Goal: Task Accomplishment & Management: Use online tool/utility

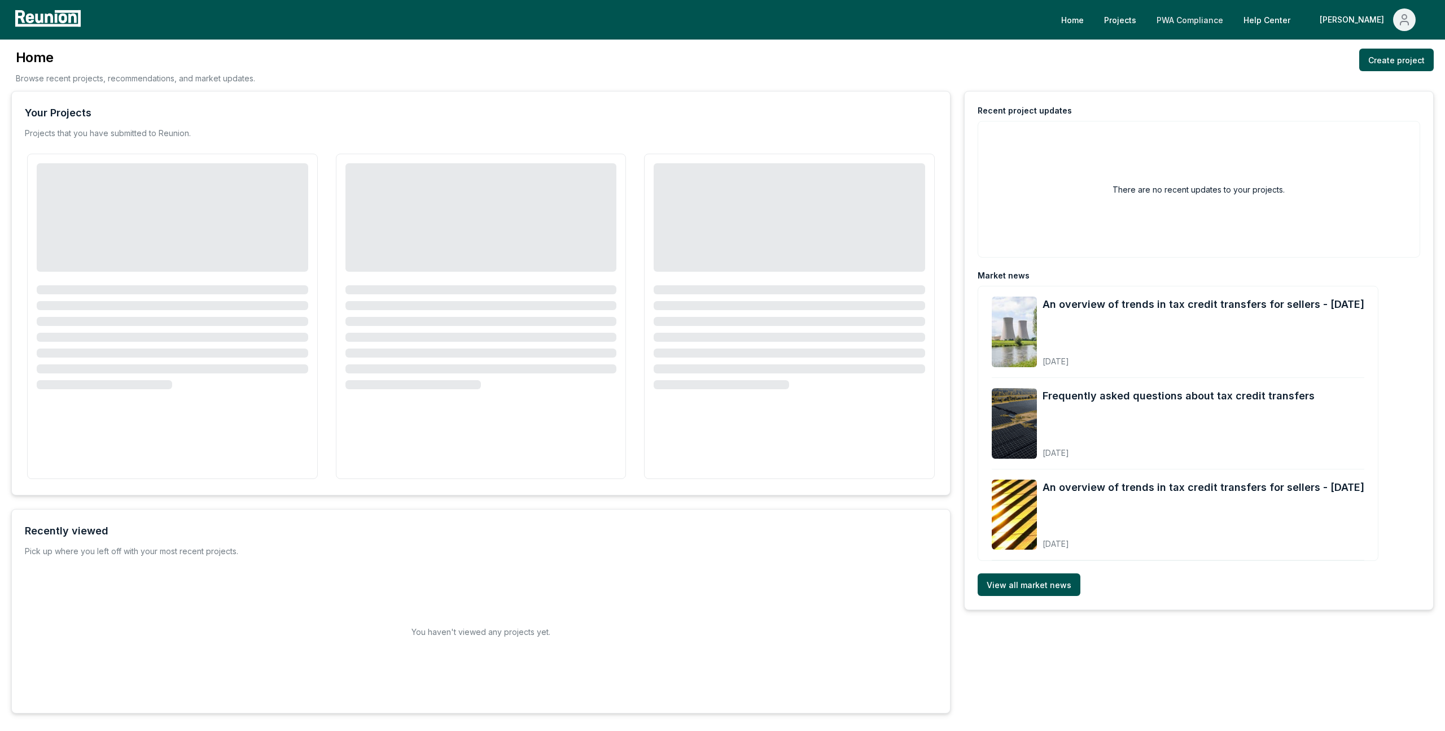
click at [1232, 14] on link "PWA Compliance" at bounding box center [1190, 19] width 85 height 23
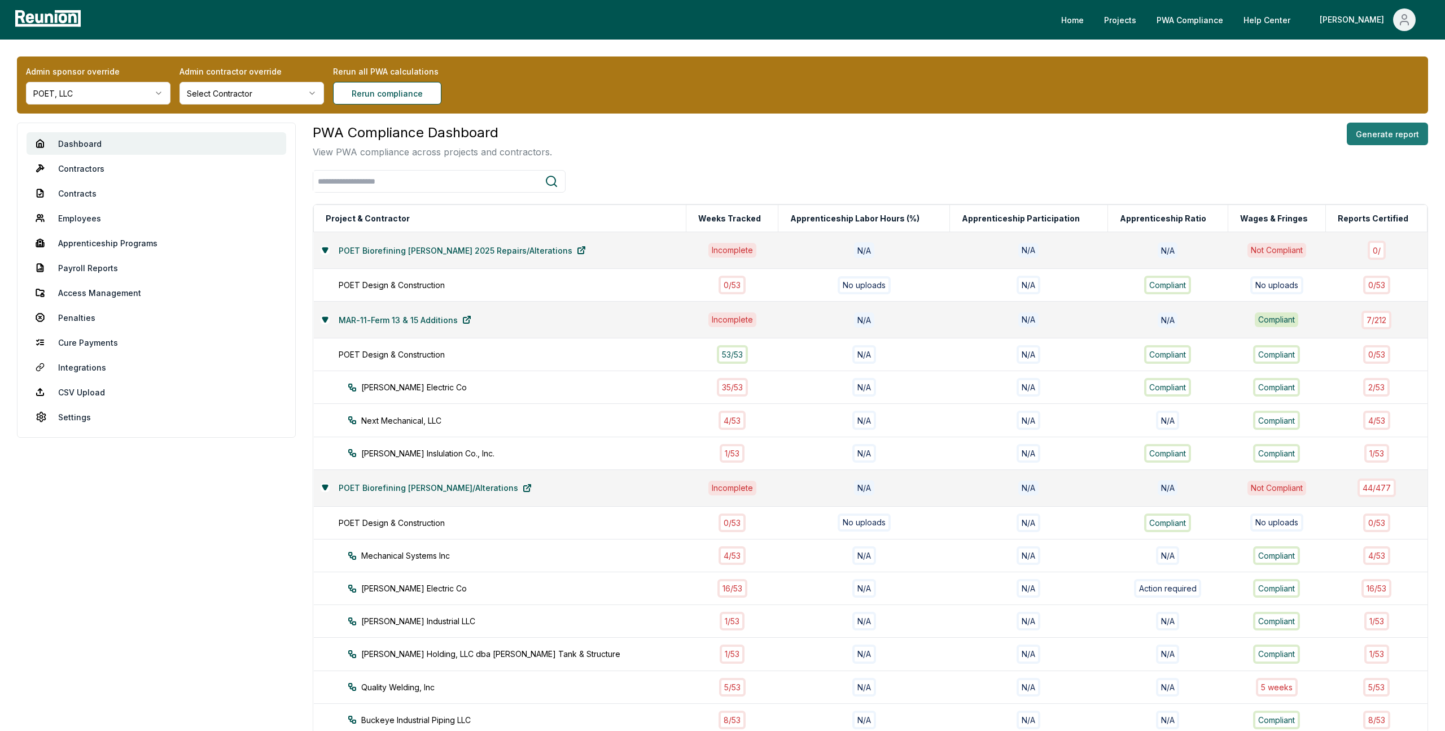
click at [1375, 137] on button "Generate report" at bounding box center [1387, 134] width 81 height 23
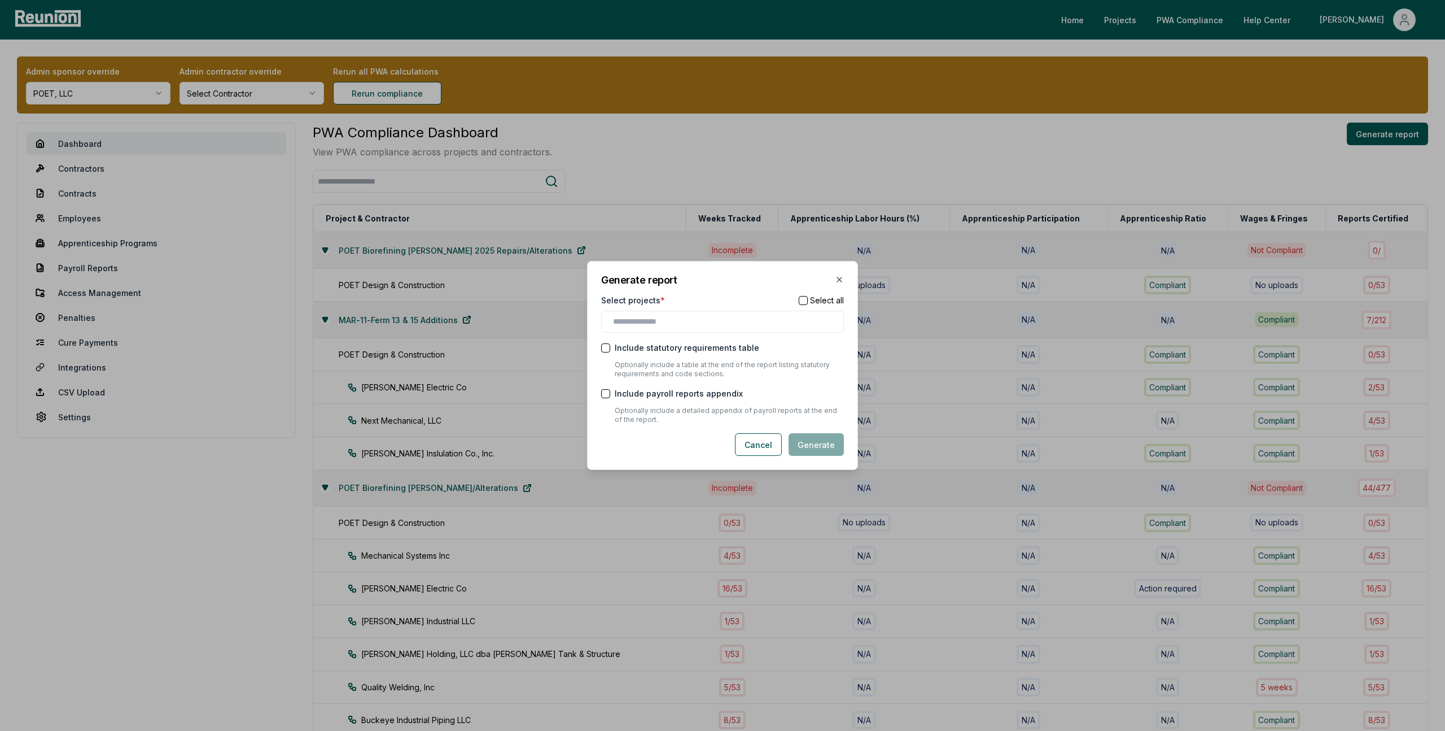
click at [670, 313] on div at bounding box center [722, 322] width 243 height 22
click at [670, 326] on input "text" at bounding box center [725, 322] width 224 height 12
click at [662, 348] on div "MAR-11-Ferm 13 & 15 Additions" at bounding box center [722, 344] width 237 height 19
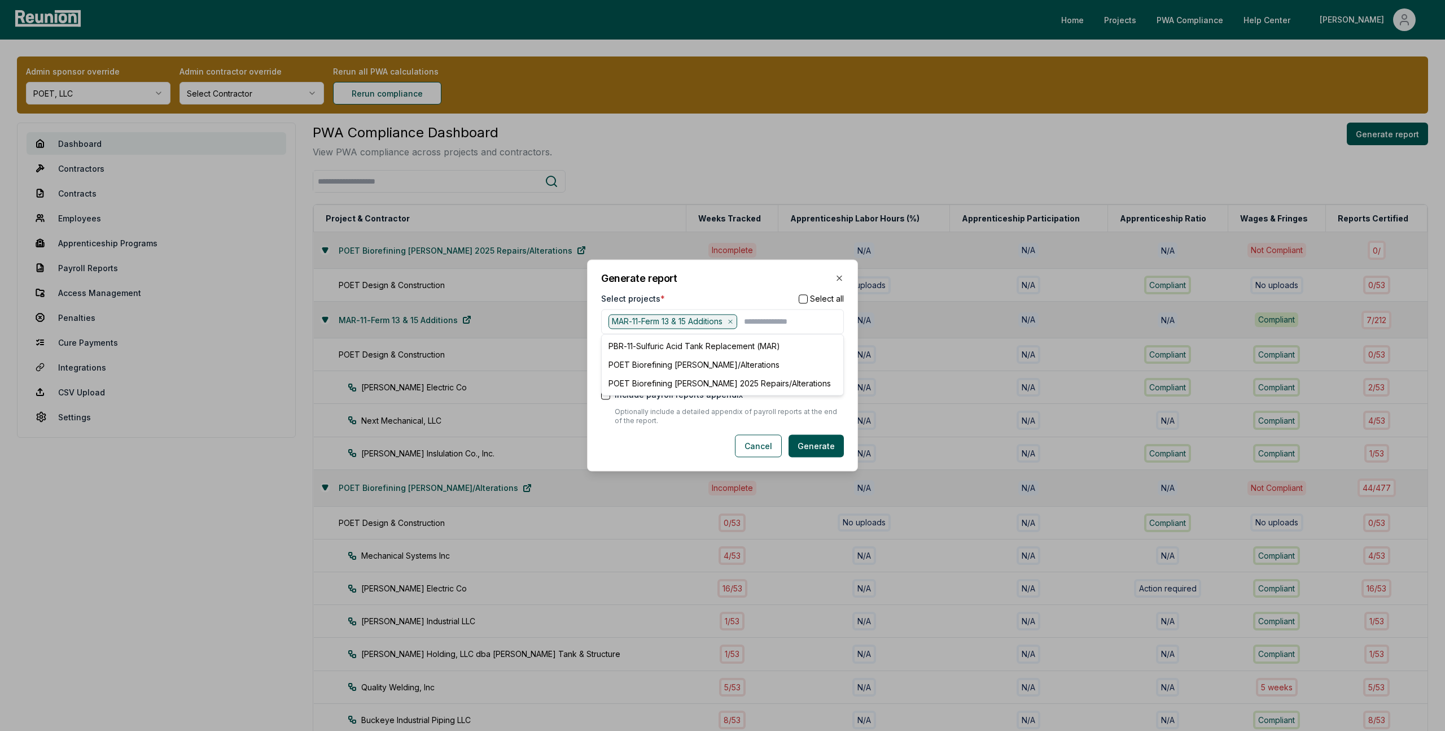
click at [746, 294] on div "Select projects * Select all" at bounding box center [722, 298] width 243 height 12
click at [825, 453] on button "Generate" at bounding box center [816, 446] width 55 height 23
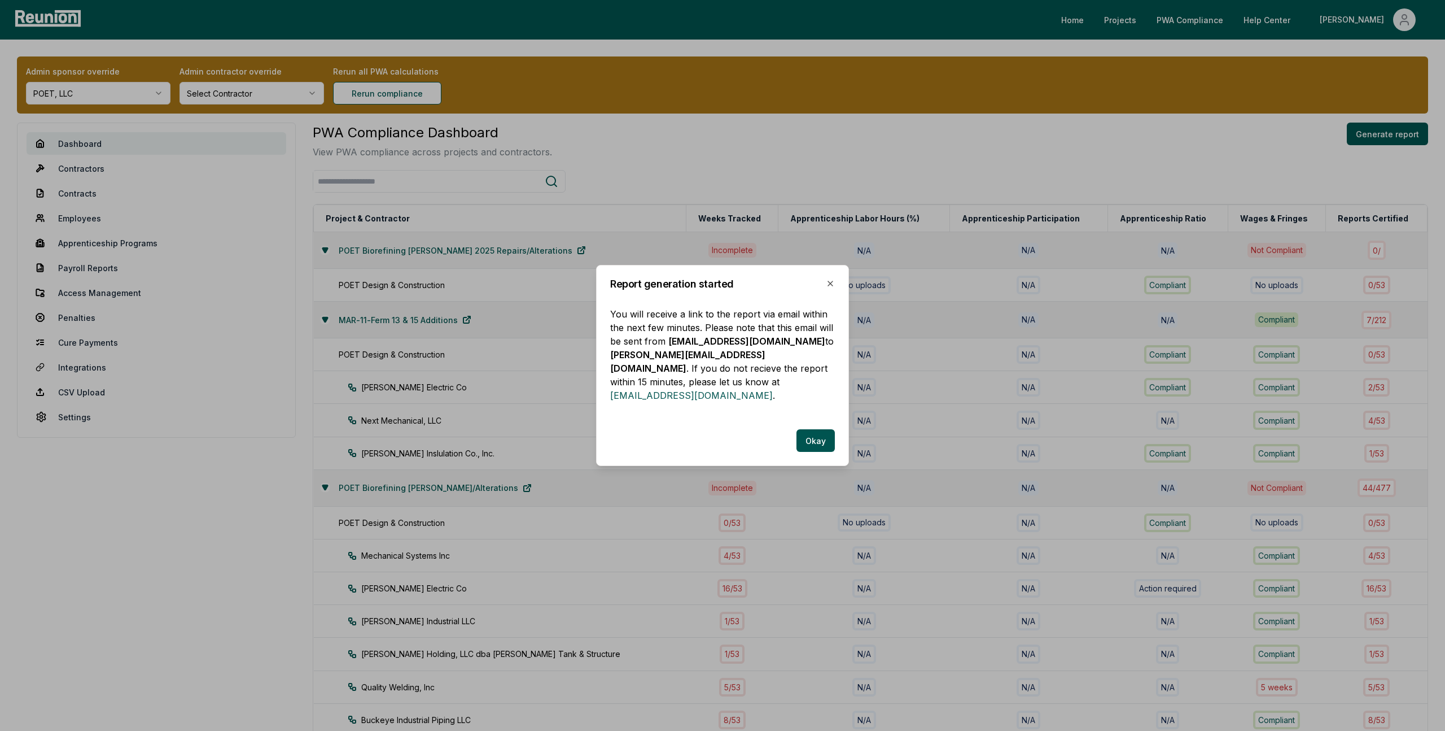
click at [910, 91] on div at bounding box center [722, 365] width 1445 height 731
